Goal: Find contact information: Find contact information

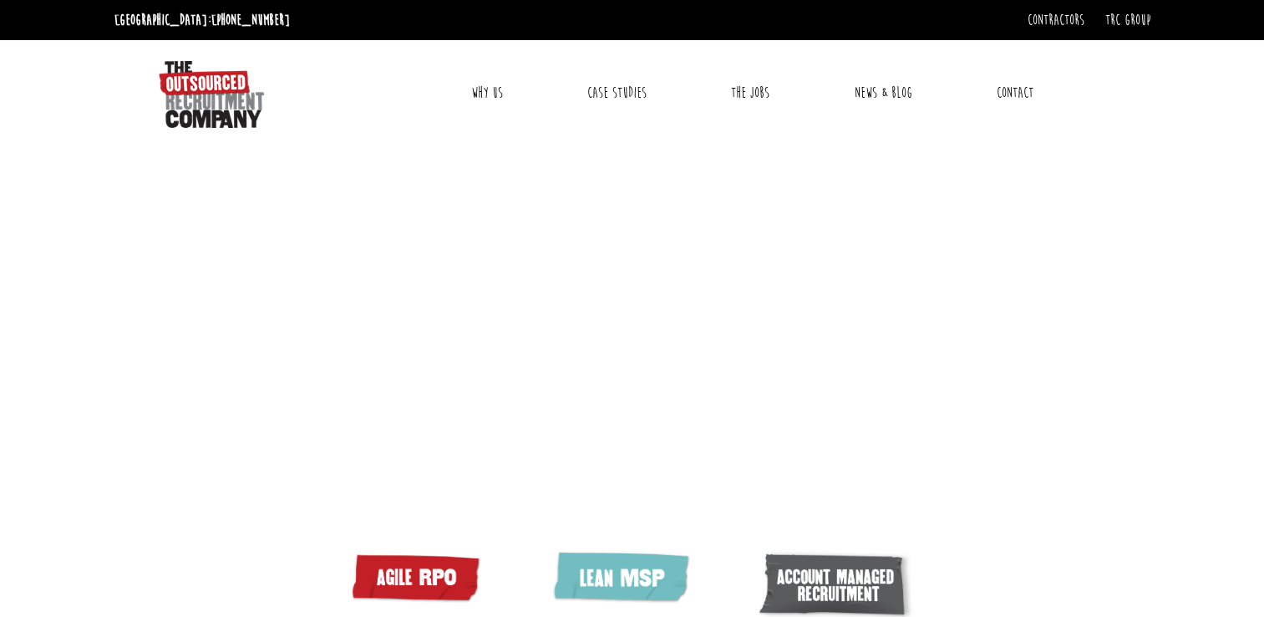
click at [1015, 86] on link "Contact" at bounding box center [1015, 93] width 62 height 42
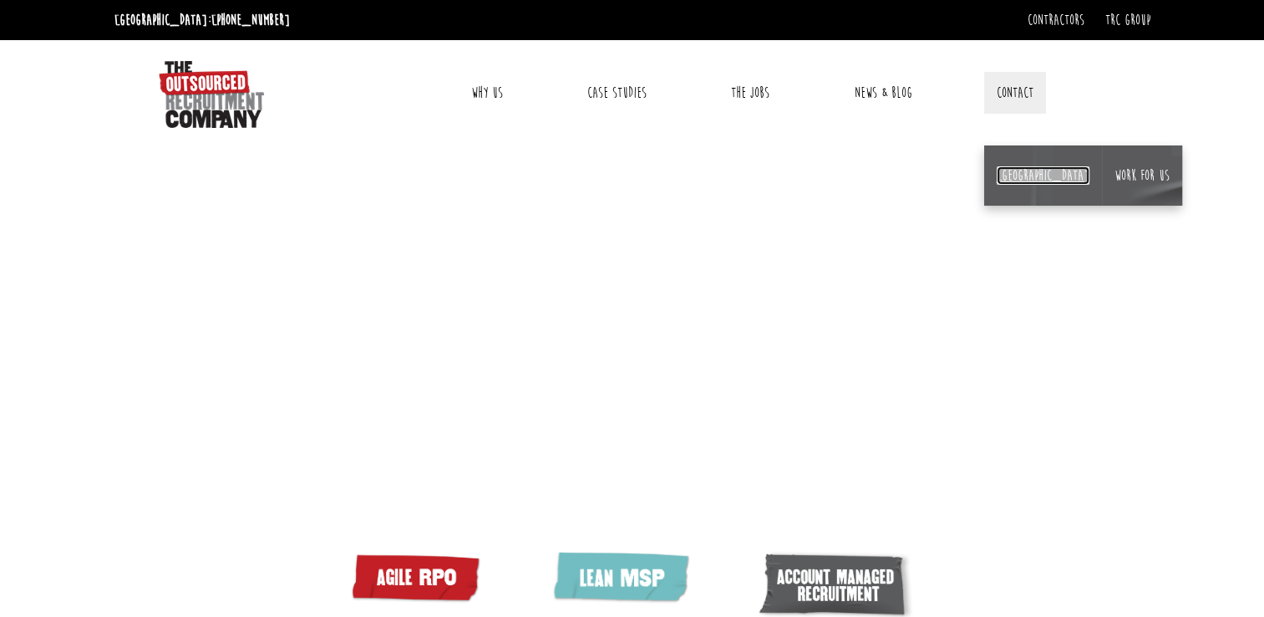
click at [1011, 176] on link "[GEOGRAPHIC_DATA]" at bounding box center [1043, 175] width 93 height 18
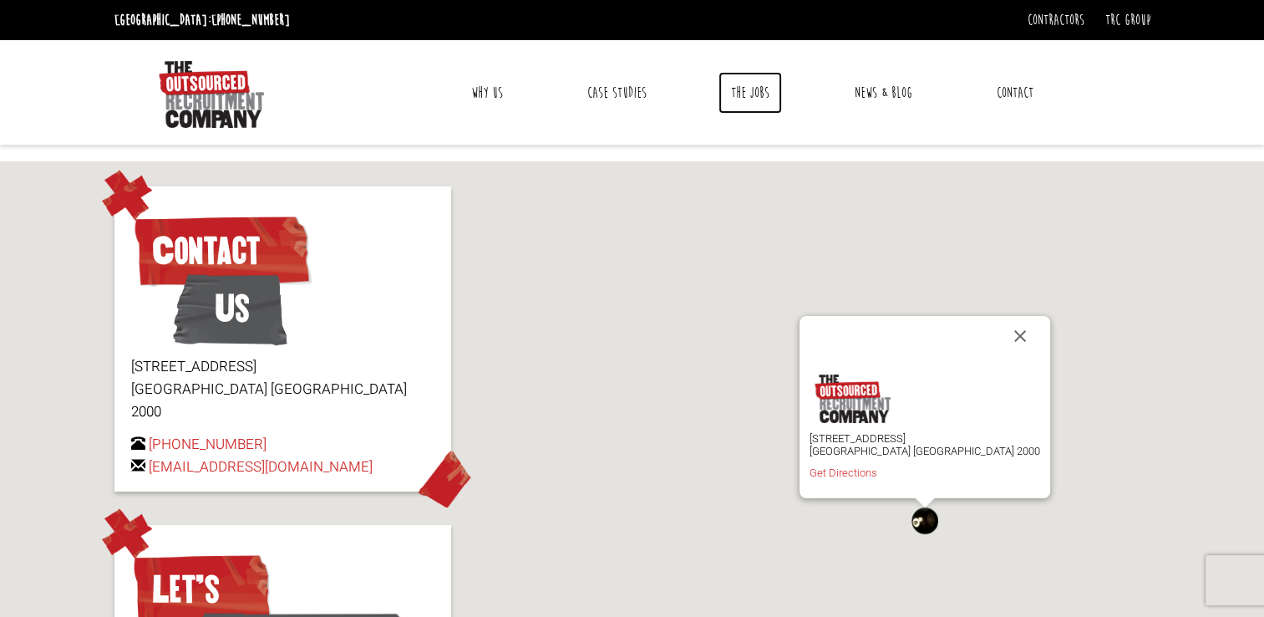
click at [755, 97] on link "The Jobs" at bounding box center [751, 93] width 64 height 42
